Goal: Transaction & Acquisition: Subscribe to service/newsletter

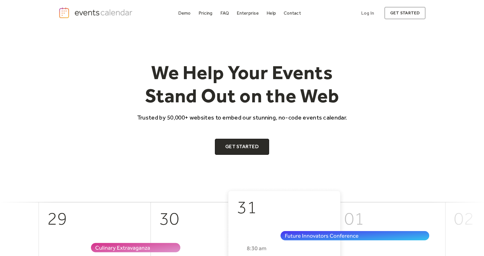
click at [308, 113] on p "Trusted by 50,000+ websites to embed our stunning, no-code events calendar." at bounding box center [242, 117] width 220 height 8
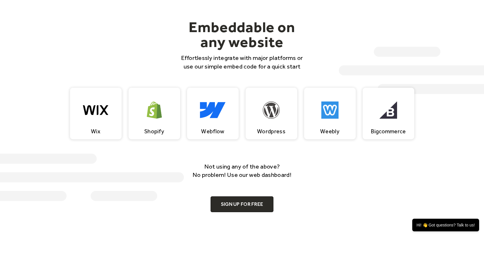
scroll to position [493, 0]
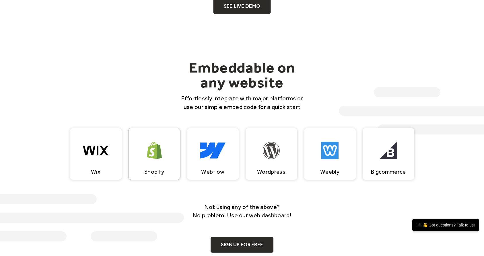
click at [163, 147] on div "Shopify" at bounding box center [155, 154] width 52 height 52
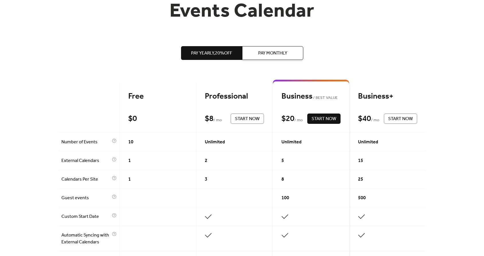
scroll to position [85, 0]
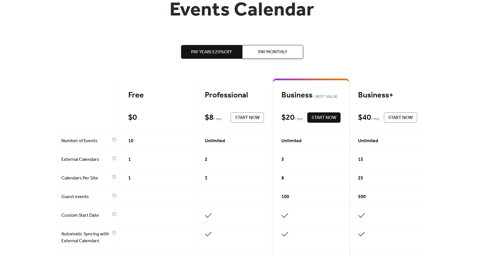
click at [151, 128] on div "Free $ 0 Start Now" at bounding box center [158, 107] width 77 height 50
click at [152, 138] on div "10" at bounding box center [158, 141] width 77 height 19
click at [69, 123] on div at bounding box center [89, 107] width 61 height 50
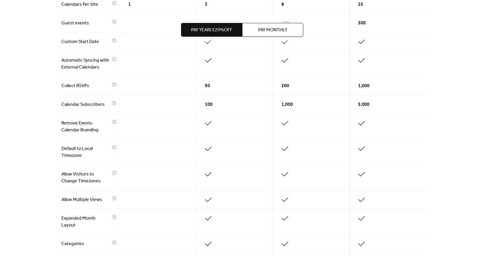
scroll to position [379, 0]
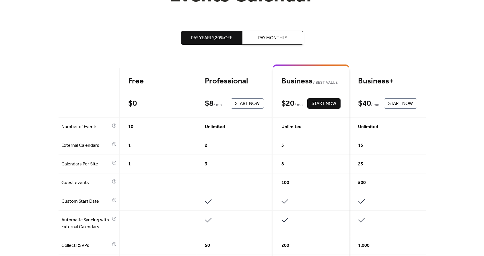
scroll to position [0, 0]
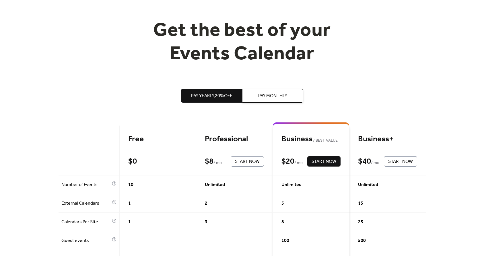
scroll to position [86, 0]
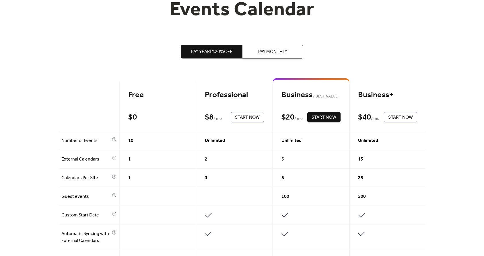
click at [66, 140] on span "Number of Events" at bounding box center [85, 140] width 49 height 7
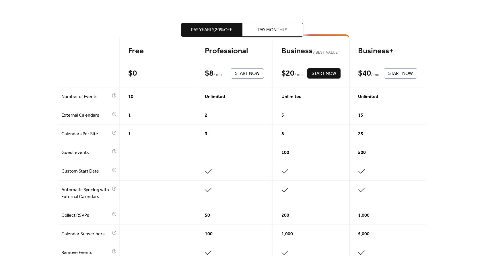
click at [419, 59] on div "Business+ $ 40 / mo Start Now" at bounding box center [388, 63] width 76 height 50
click at [442, 69] on div "Get the best of your Events Calendar Pay Yearly, 20% off Pay Monthly Free $ 0 S…" at bounding box center [242, 227] width 484 height 661
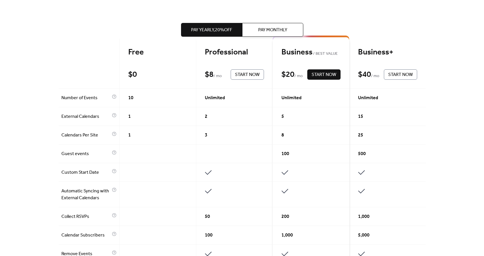
scroll to position [127, 0]
